Goal: Navigation & Orientation: Find specific page/section

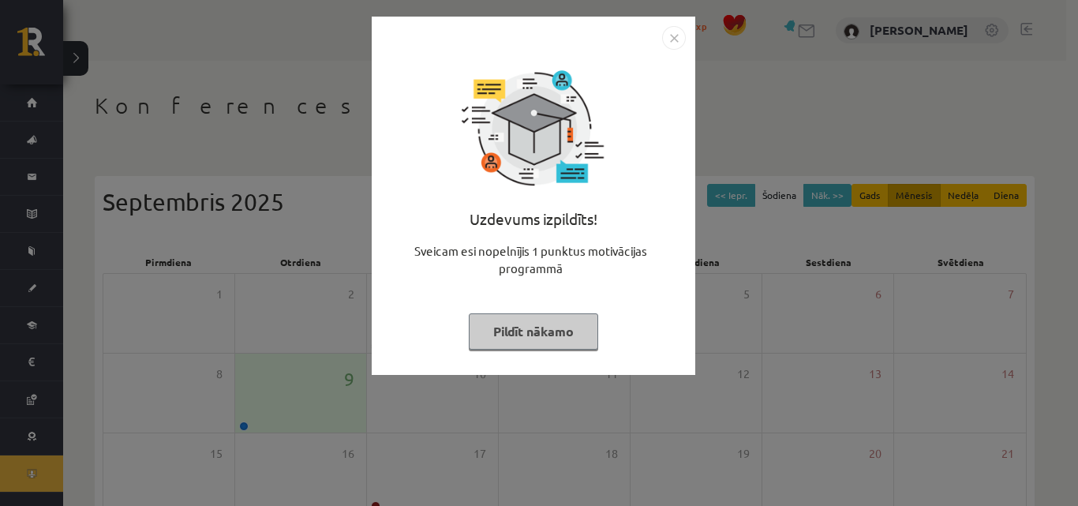
click at [548, 347] on button "Pildīt nākamo" at bounding box center [533, 331] width 129 height 36
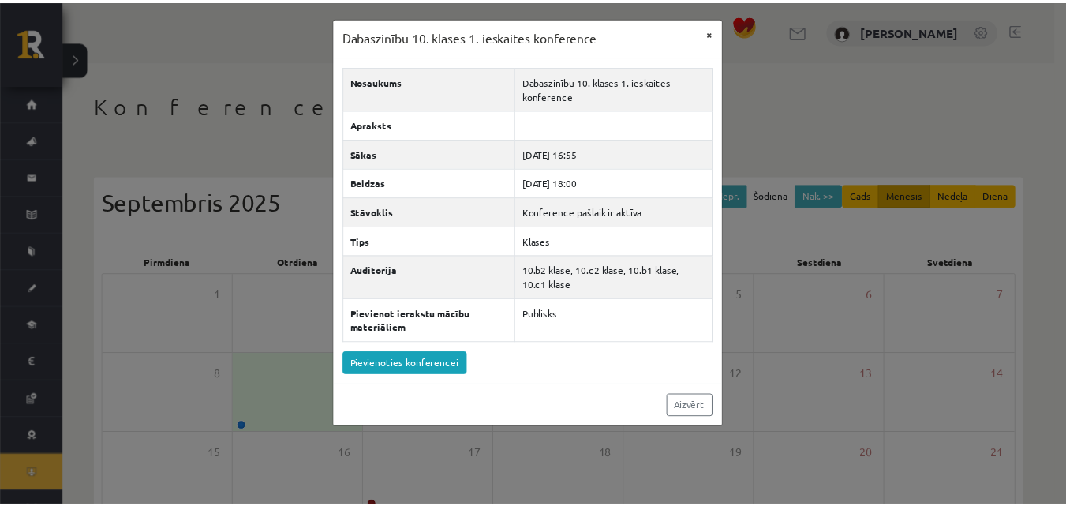
scroll to position [23, 0]
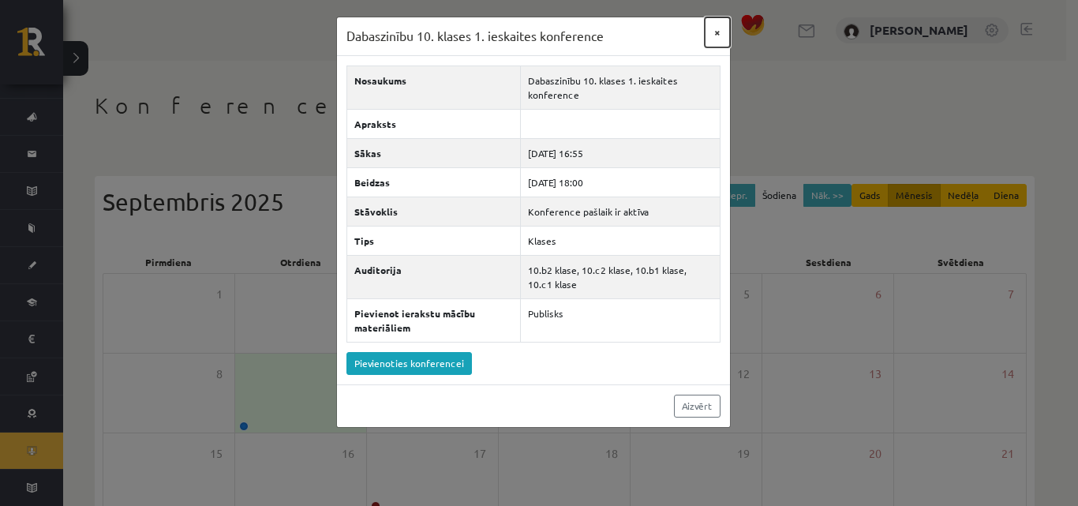
click at [710, 31] on button "×" at bounding box center [717, 32] width 25 height 30
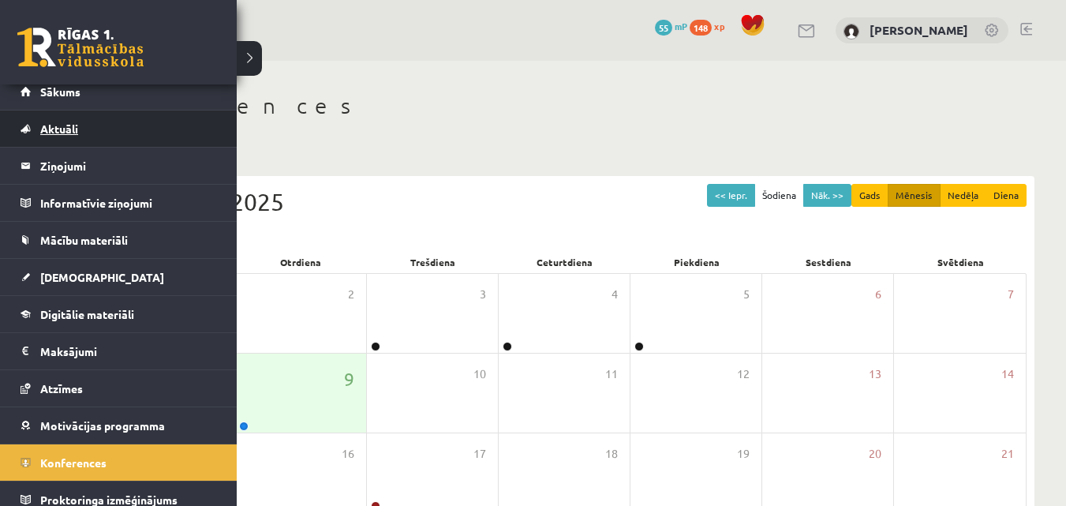
scroll to position [0, 0]
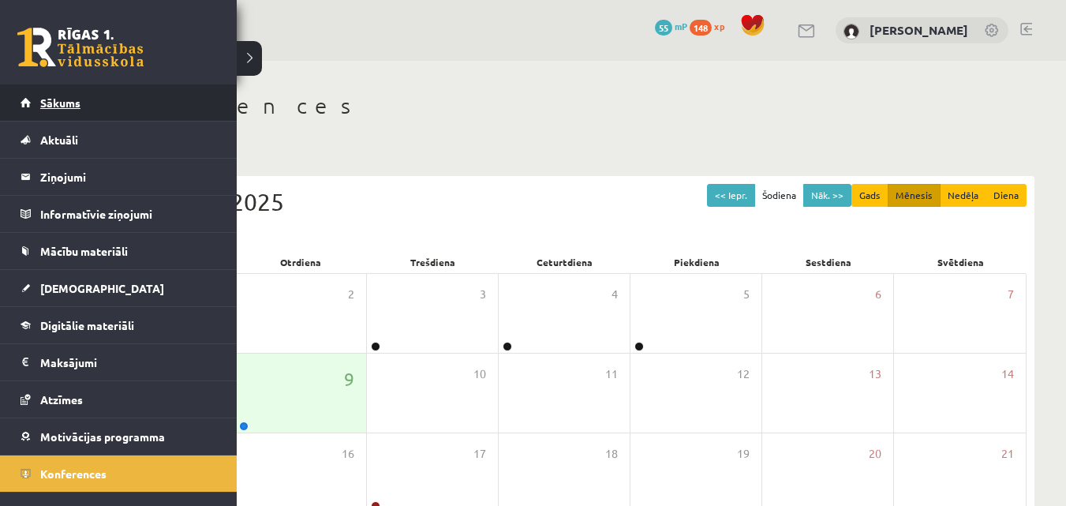
click at [79, 97] on span "Sākums" at bounding box center [60, 103] width 40 height 14
